Goal: Navigation & Orientation: Find specific page/section

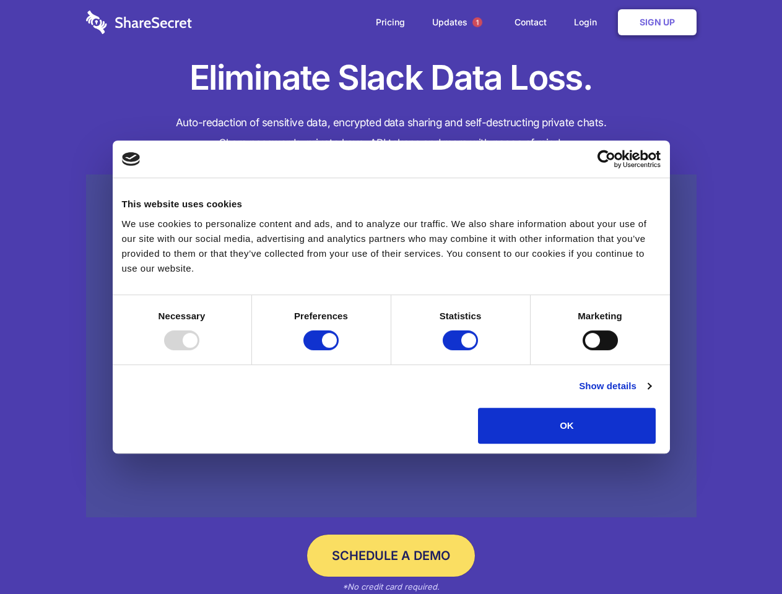
click at [199, 350] on div at bounding box center [181, 341] width 35 height 20
click at [339, 350] on input "Preferences" at bounding box center [320, 341] width 35 height 20
checkbox input "false"
click at [462, 350] on input "Statistics" at bounding box center [460, 341] width 35 height 20
checkbox input "false"
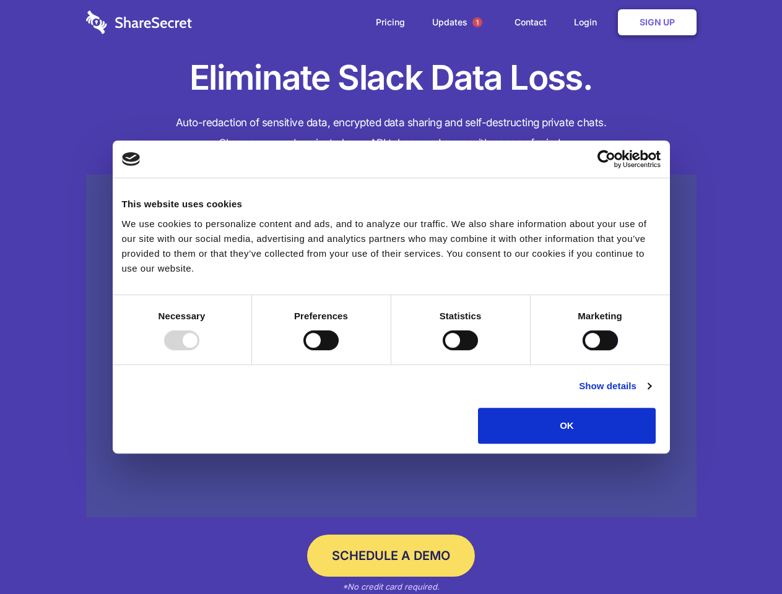
click at [582, 350] on input "Marketing" at bounding box center [599, 341] width 35 height 20
checkbox input "true"
click at [651, 394] on link "Show details" at bounding box center [615, 386] width 72 height 15
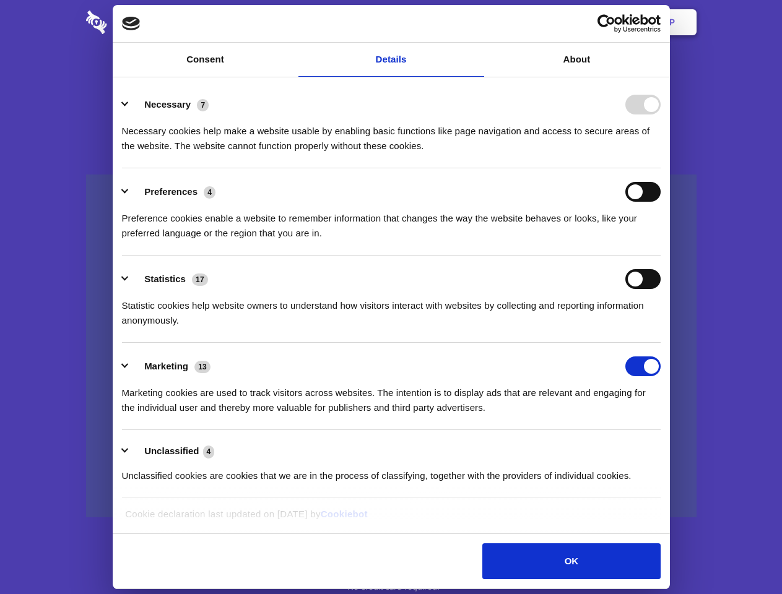
click at [660, 168] on li "Necessary 7 Necessary cookies help make a website usable by enabling basic func…" at bounding box center [391, 124] width 539 height 87
click at [477, 22] on span "1" at bounding box center [477, 22] width 10 height 10
